Goal: Information Seeking & Learning: Learn about a topic

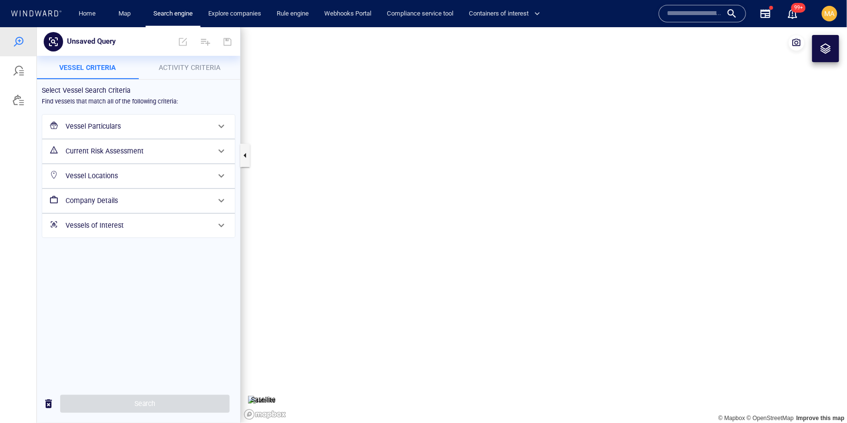
click at [679, 12] on input "text" at bounding box center [694, 13] width 55 height 15
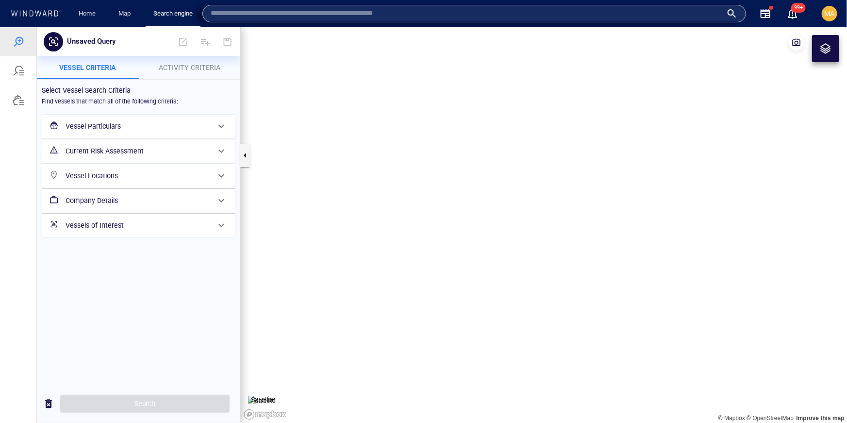
paste input "*******"
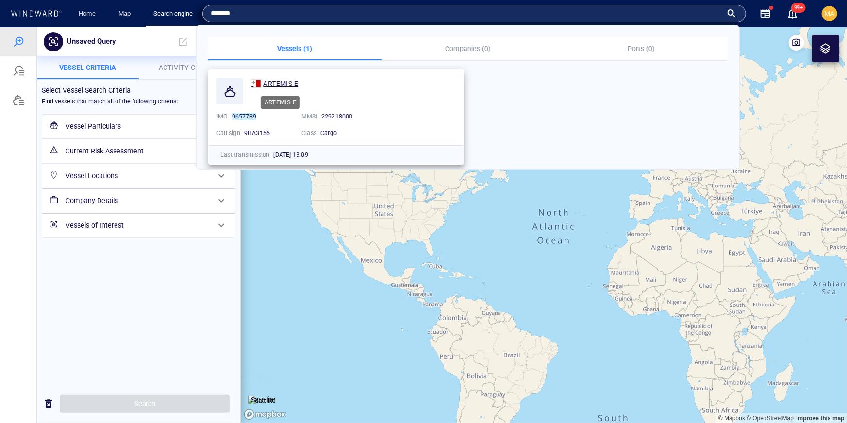
type input "*******"
click at [284, 81] on span "ARTEMIS E" at bounding box center [280, 84] width 35 height 8
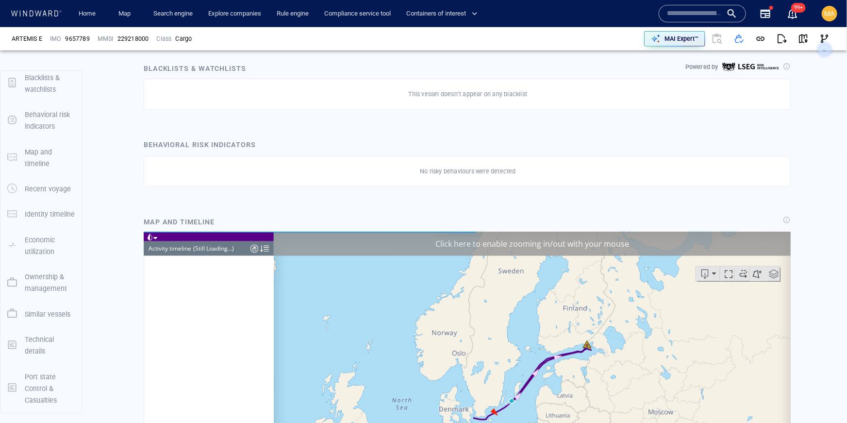
scroll to position [467, 0]
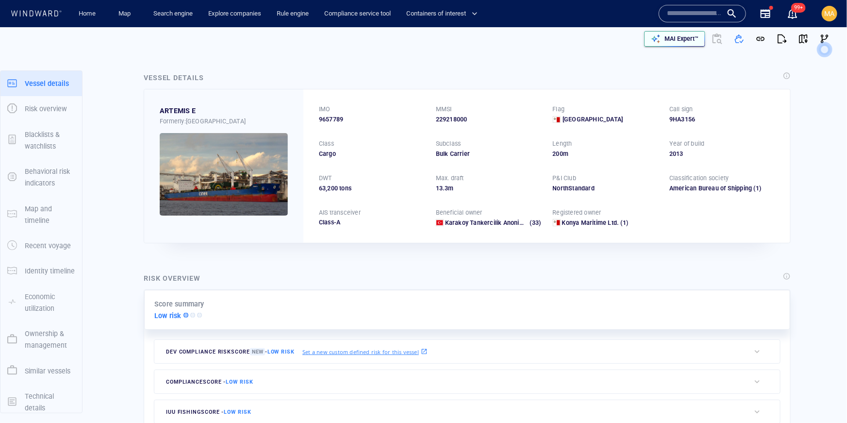
click at [681, 46] on button "MAI Expert™" at bounding box center [674, 39] width 61 height 16
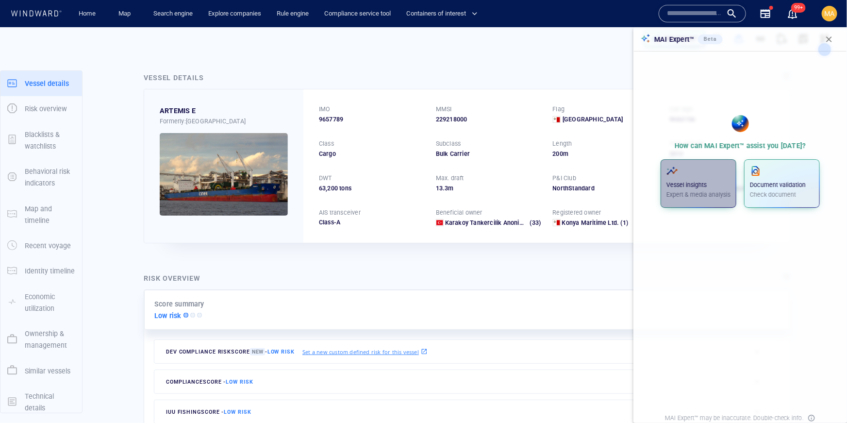
click at [697, 170] on span "button" at bounding box center [699, 171] width 64 height 12
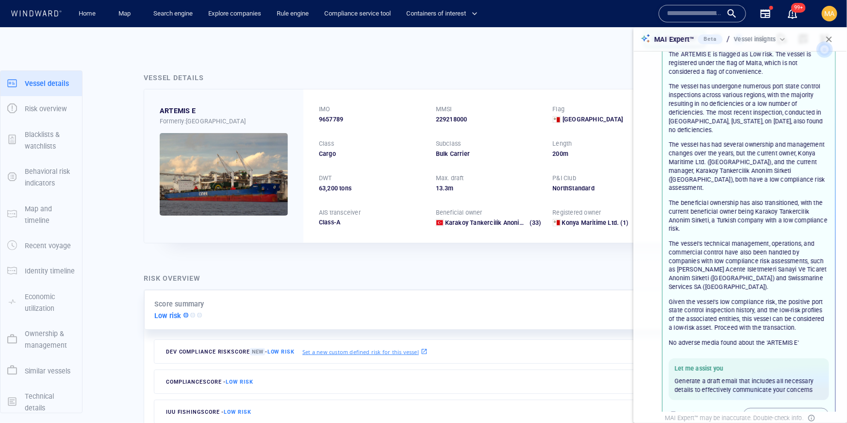
scroll to position [92, 0]
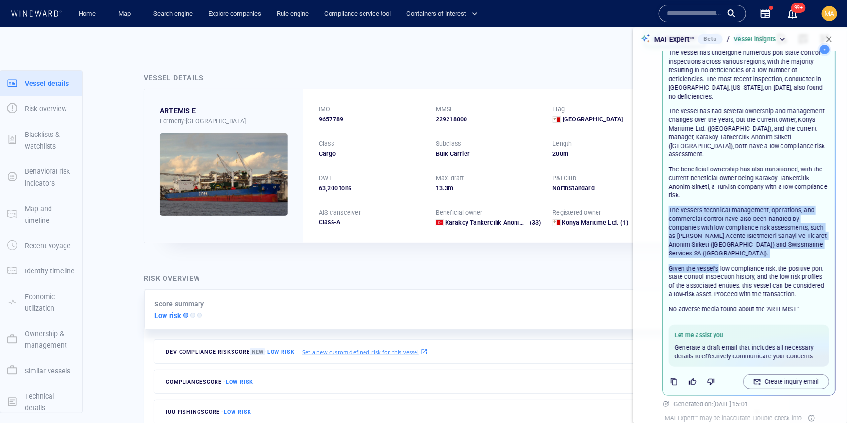
drag, startPoint x: 716, startPoint y: 193, endPoint x: 718, endPoint y: 259, distance: 66.1
click at [718, 259] on div "Summary: The ARTEMIS E is flagged as Low risk. The vessel is registered under t…" at bounding box center [749, 150] width 160 height 297
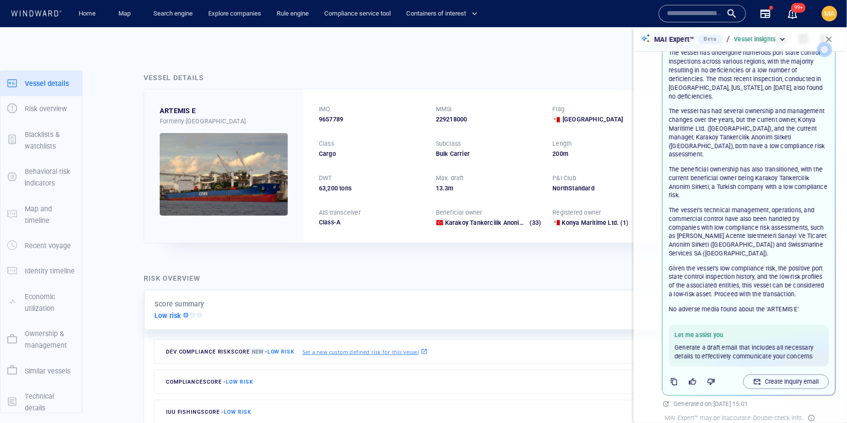
click at [716, 282] on p "Given the vessel's low compliance risk, the positive port state control inspect…" at bounding box center [749, 281] width 160 height 35
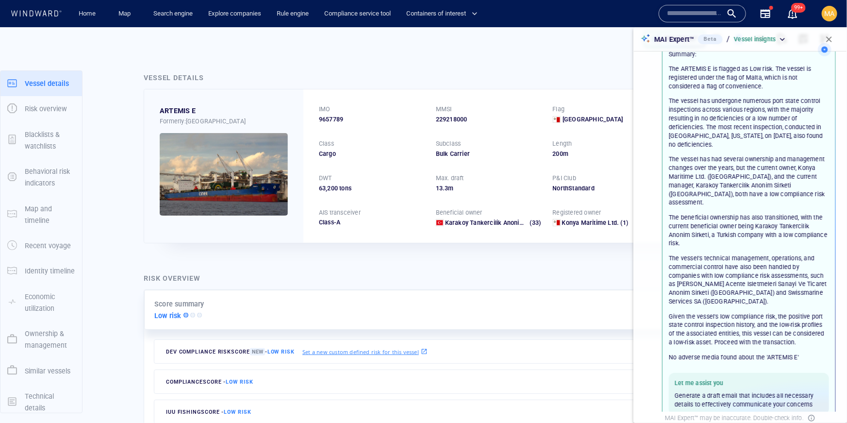
scroll to position [1, 0]
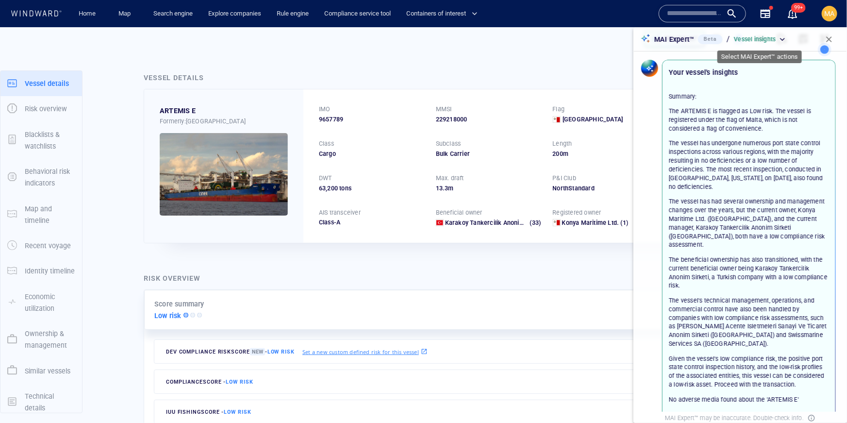
click at [783, 38] on div "Vessel insights" at bounding box center [760, 39] width 53 height 9
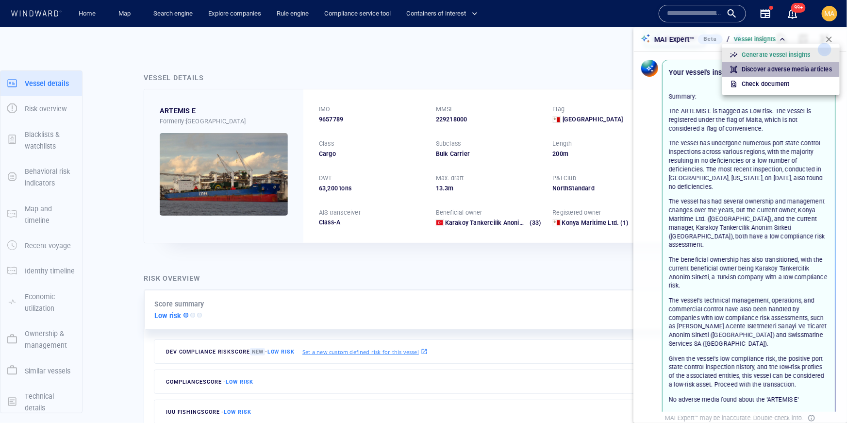
click at [756, 65] on p "Discover adverse media articles" at bounding box center [787, 69] width 90 height 9
type input "*"
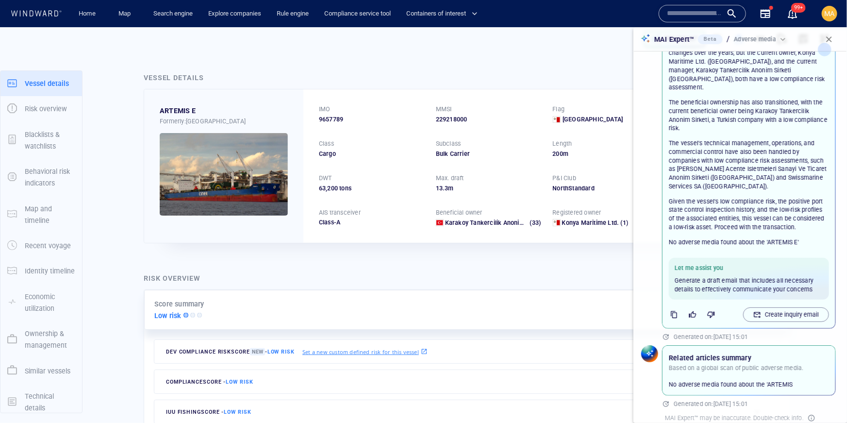
scroll to position [181, 0]
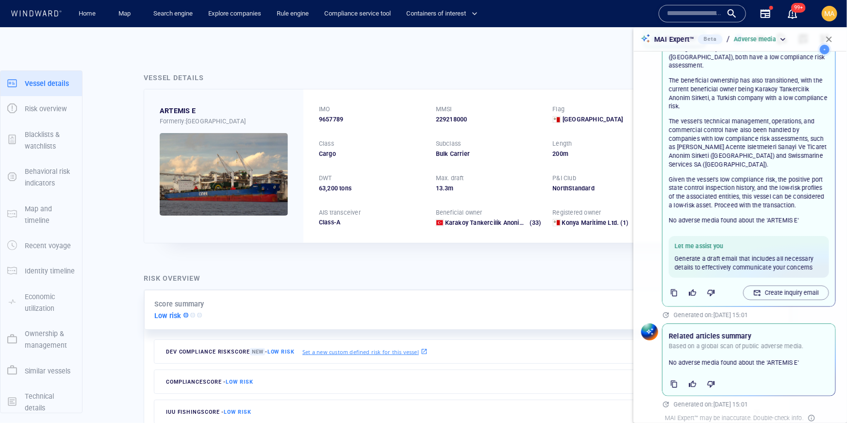
click at [361, 265] on div "Risk overview Score summary Low risk Dev Compliance risk score New - Low risk S…" at bounding box center [467, 386] width 663 height 243
click at [830, 42] on icon at bounding box center [824, 49] width 27 height 27
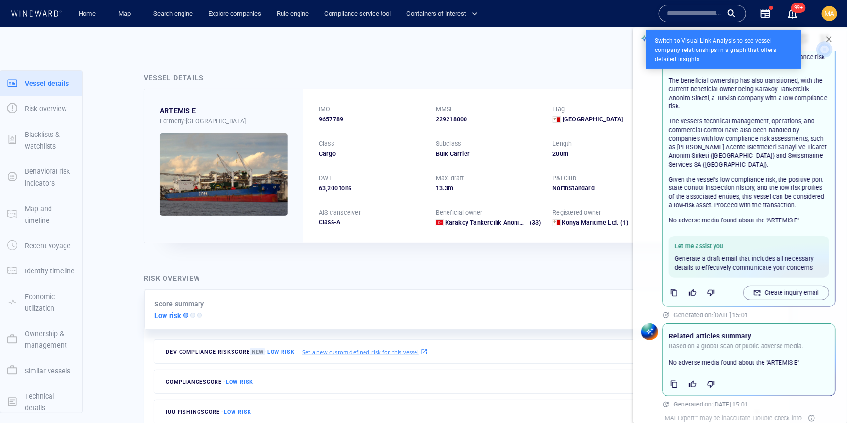
click at [832, 41] on icon at bounding box center [824, 49] width 27 height 27
click at [569, 43] on div at bounding box center [423, 211] width 847 height 423
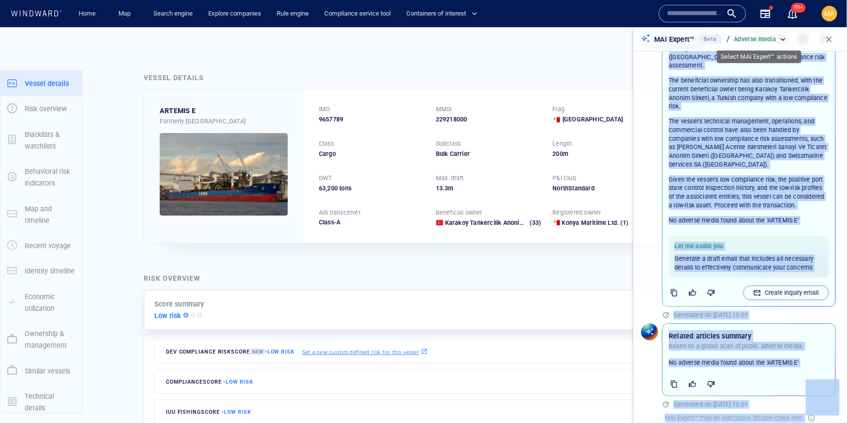
drag, startPoint x: 569, startPoint y: 43, endPoint x: 779, endPoint y: 40, distance: 209.8
click at [827, 41] on span "button" at bounding box center [830, 39] width 10 height 10
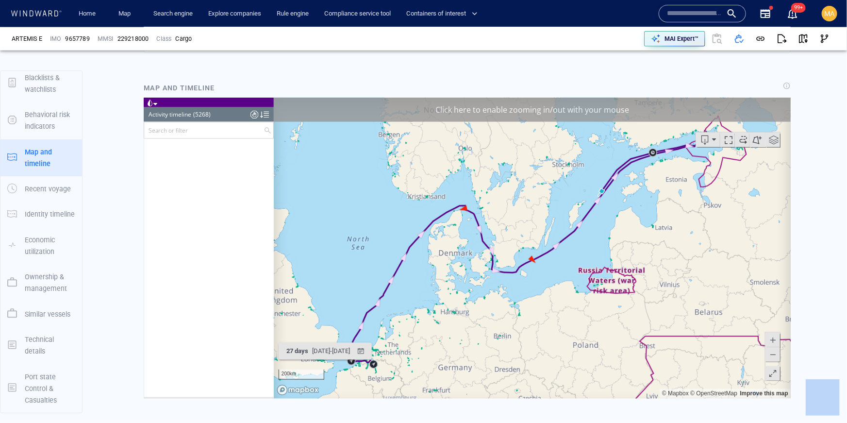
scroll to position [599, 0]
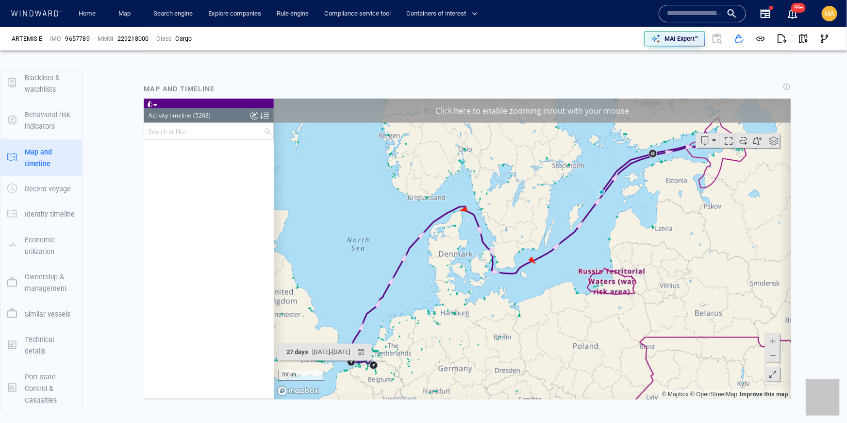
click at [220, 115] on header "Activity timeline (5268) (Still Loading...)" at bounding box center [208, 115] width 130 height 15
click at [266, 115] on div at bounding box center [264, 115] width 9 height 15
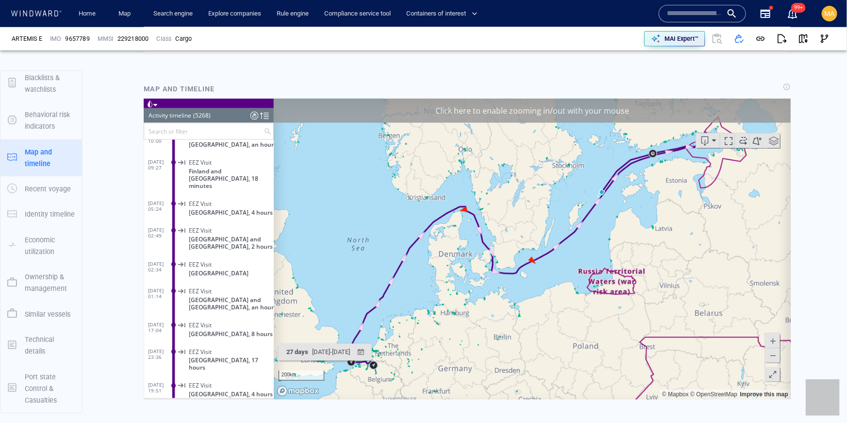
scroll to position [496, 0]
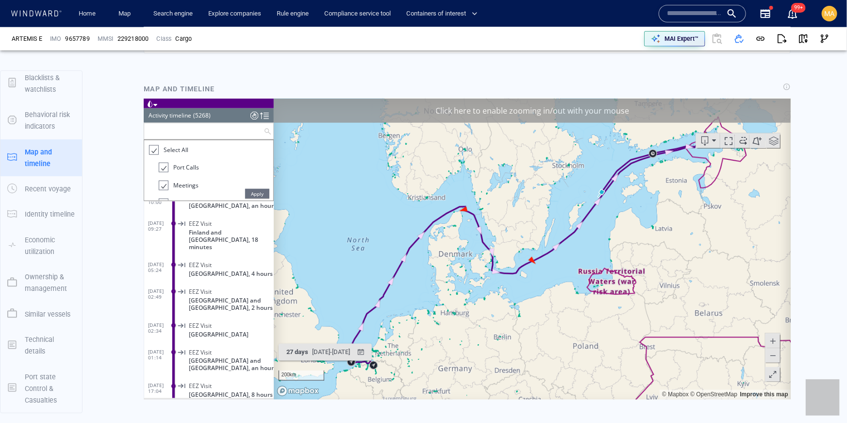
click at [214, 130] on input "text" at bounding box center [203, 131] width 119 height 16
click at [156, 143] on li "Select All" at bounding box center [206, 152] width 115 height 18
click at [156, 146] on div at bounding box center [153, 149] width 10 height 11
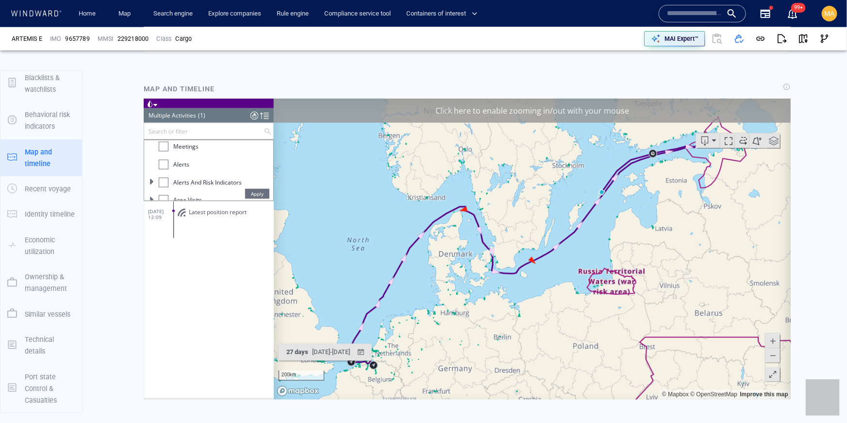
scroll to position [34, 0]
click at [150, 188] on span at bounding box center [152, 186] width 6 height 6
click at [168, 143] on div at bounding box center [168, 142] width 10 height 10
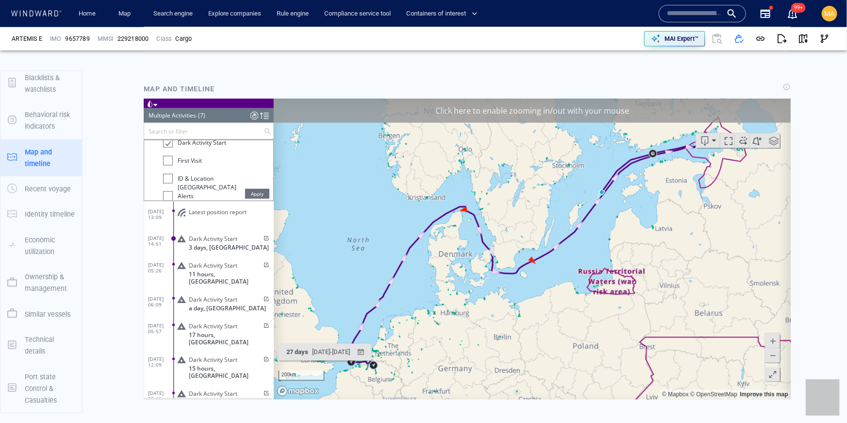
click at [216, 236] on span "Dark Activity Start" at bounding box center [212, 238] width 49 height 7
click at [215, 240] on span "Dark Activity Start" at bounding box center [212, 238] width 49 height 7
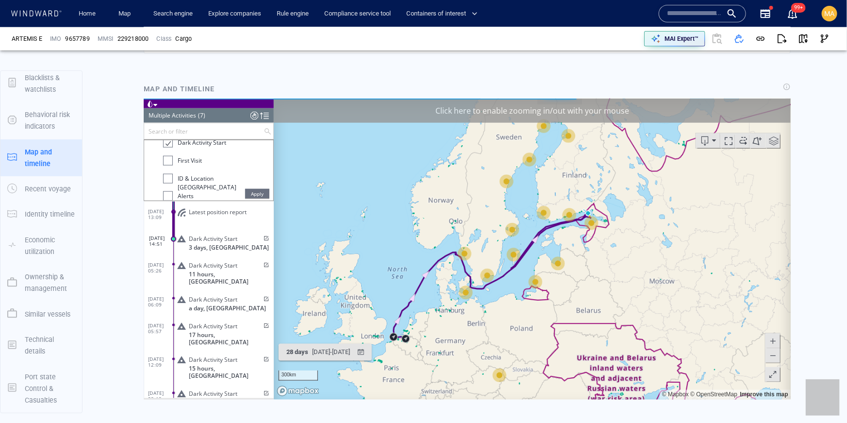
click at [220, 243] on span "3 days, [GEOGRAPHIC_DATA]" at bounding box center [228, 246] width 80 height 7
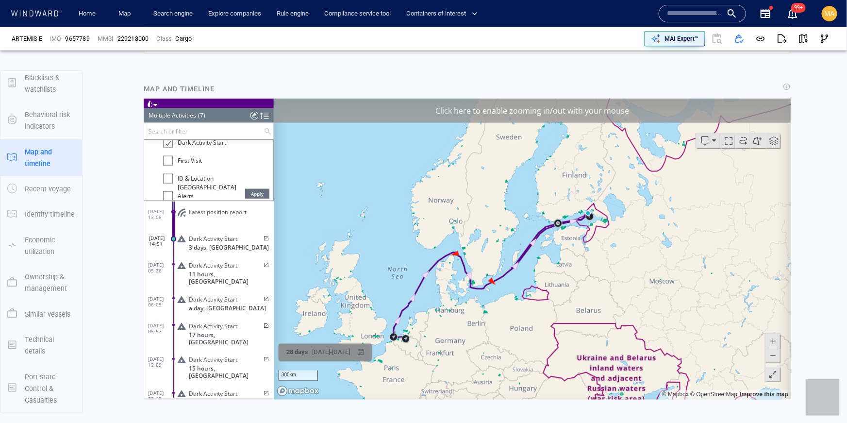
click at [368, 356] on div "button" at bounding box center [361, 352] width 14 height 14
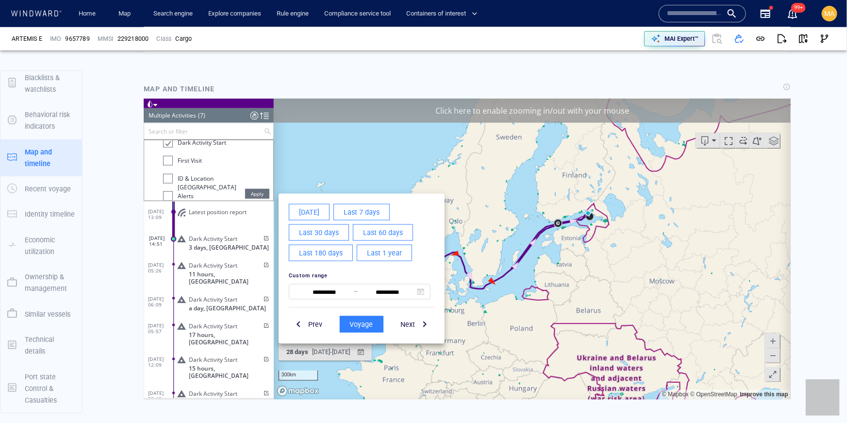
click at [373, 209] on span "Last 7 days" at bounding box center [361, 212] width 36 height 12
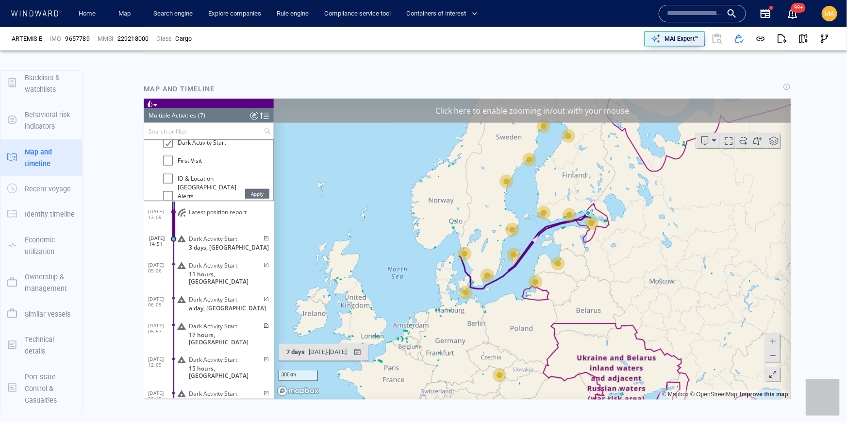
click at [255, 193] on span "Apply" at bounding box center [257, 193] width 24 height 10
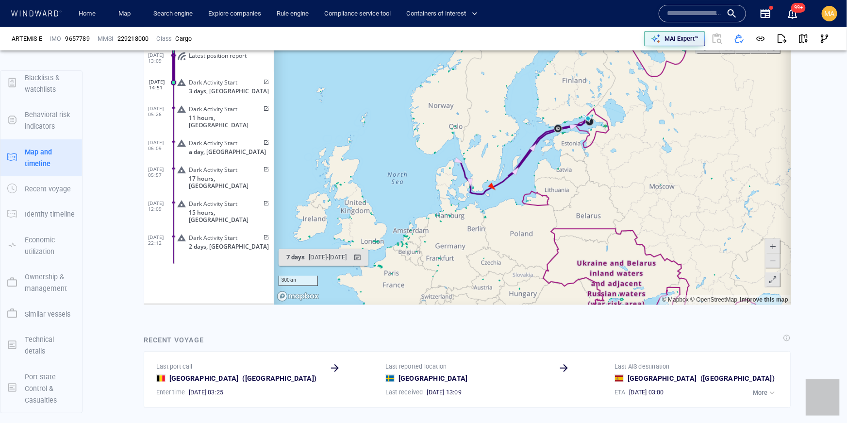
scroll to position [697, 0]
